Goal: Find specific page/section: Find specific page/section

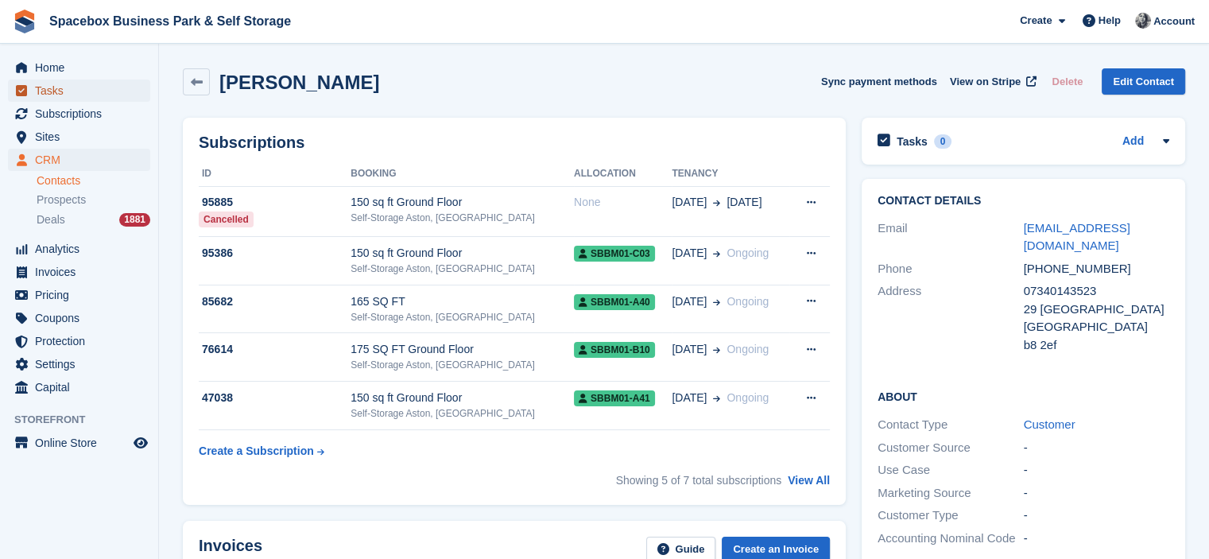
click at [81, 98] on span "Tasks" at bounding box center [82, 90] width 95 height 22
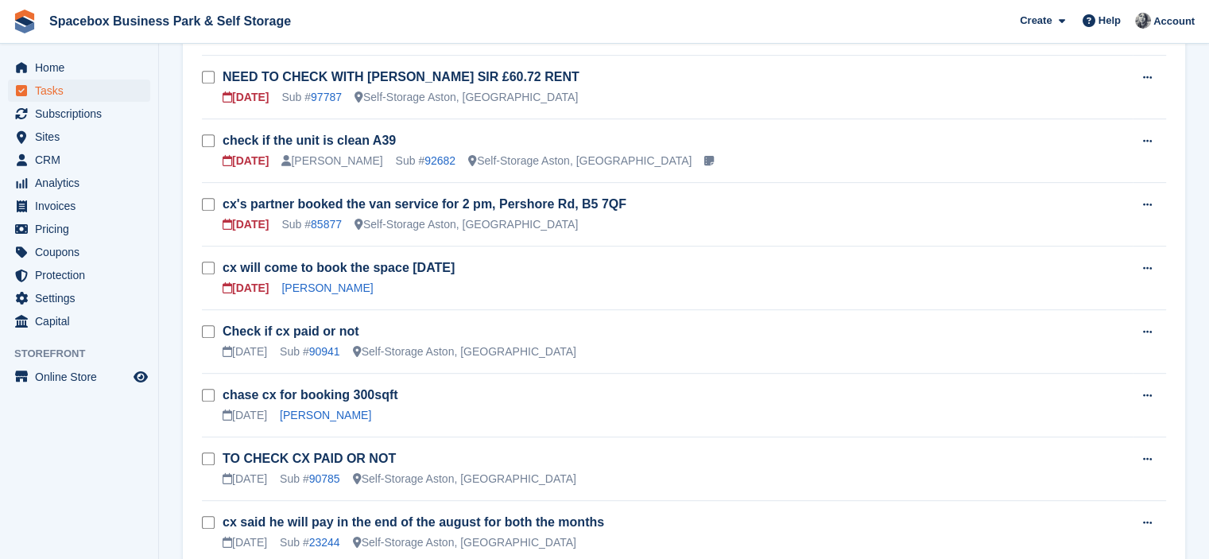
scroll to position [838, 0]
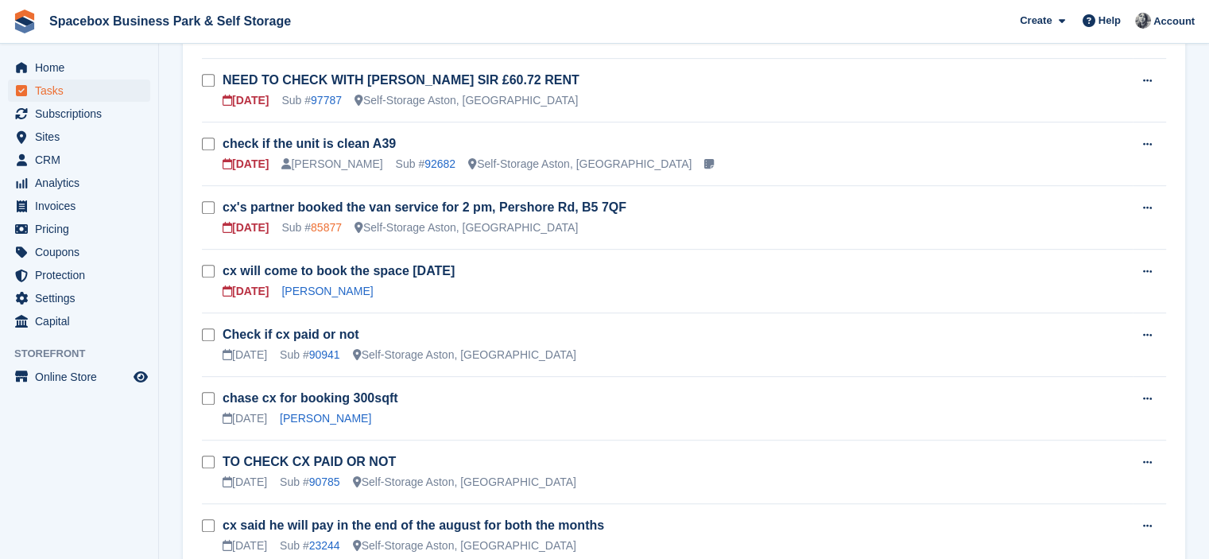
click at [325, 221] on link "85877" at bounding box center [326, 227] width 31 height 13
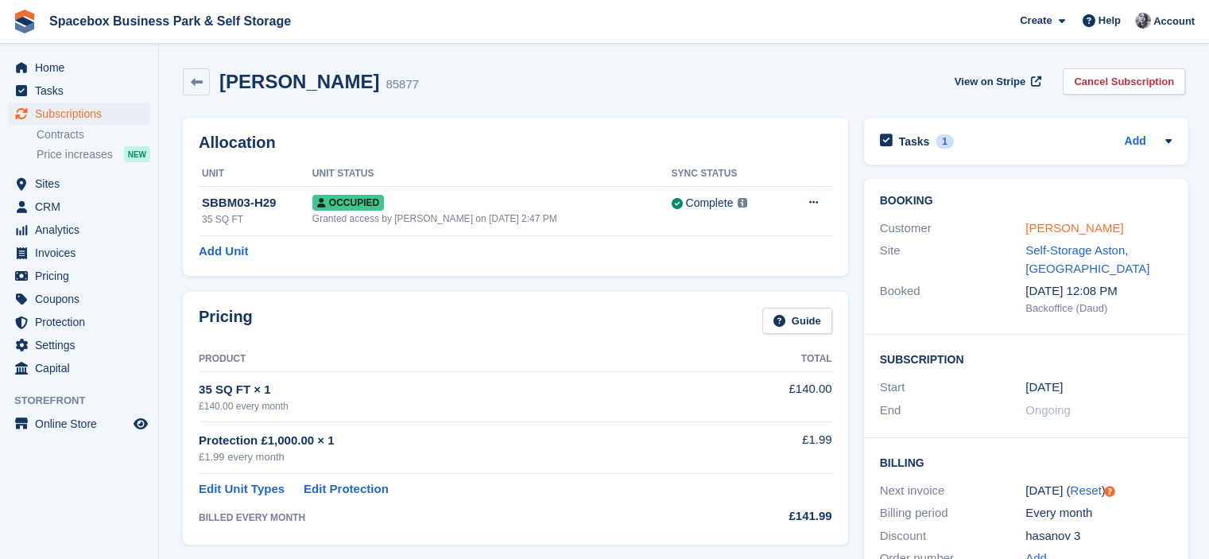
click at [1070, 229] on link "[PERSON_NAME]" at bounding box center [1074, 228] width 98 height 14
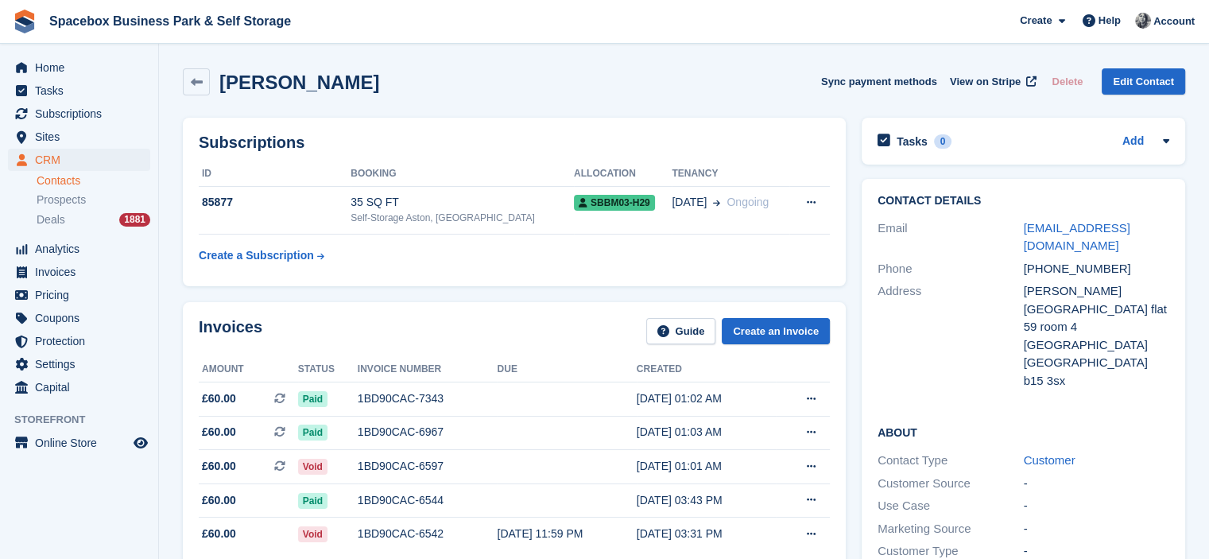
click at [250, 307] on div "Invoices Guide Create an Invoice Amount Status Invoice number Due Created £60.0…" at bounding box center [514, 456] width 663 height 308
